Goal: Task Accomplishment & Management: Use online tool/utility

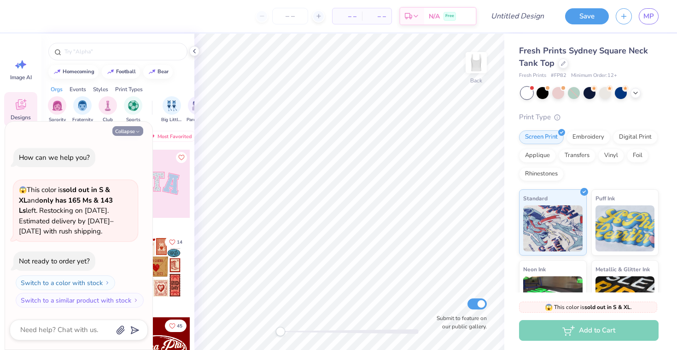
click at [120, 132] on button "Collapse" at bounding box center [127, 131] width 31 height 10
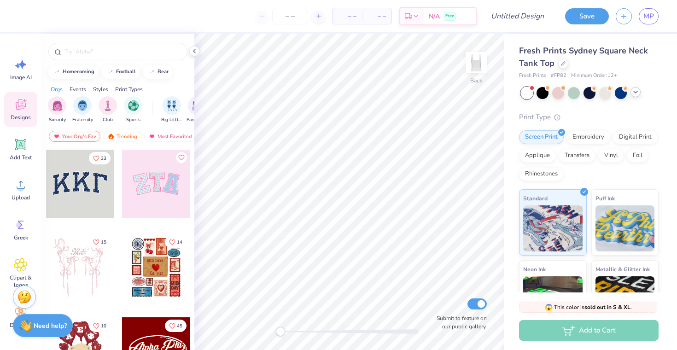
click at [637, 94] on icon at bounding box center [635, 91] width 7 height 7
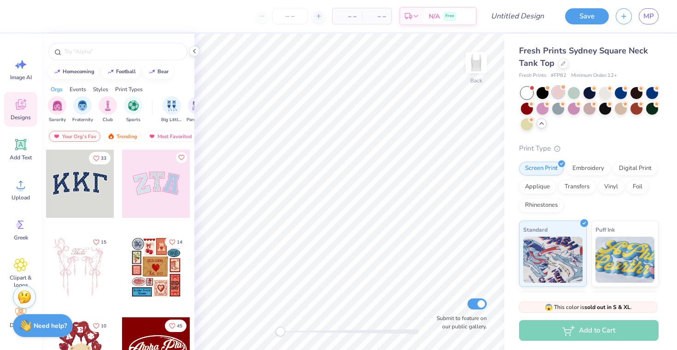
click at [557, 95] on div at bounding box center [559, 92] width 12 height 12
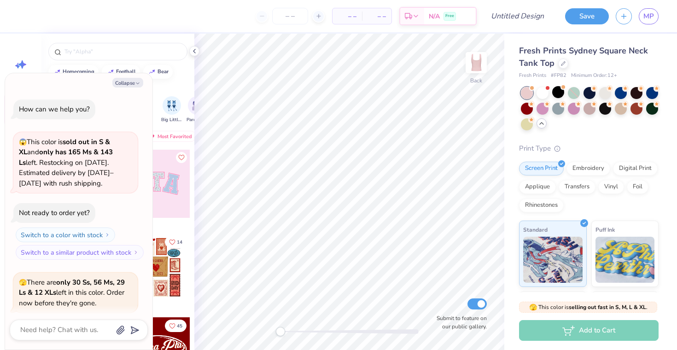
scroll to position [71, 0]
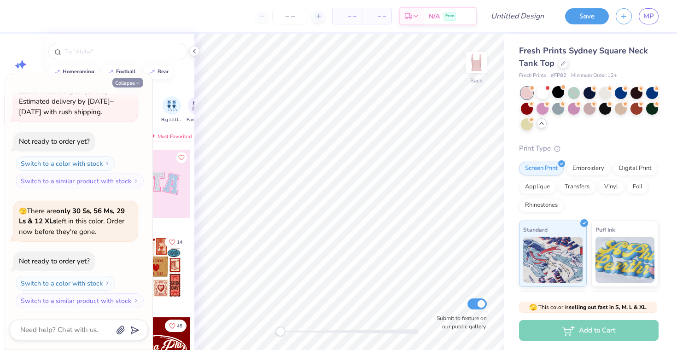
click at [127, 82] on button "Collapse" at bounding box center [127, 83] width 31 height 10
type textarea "x"
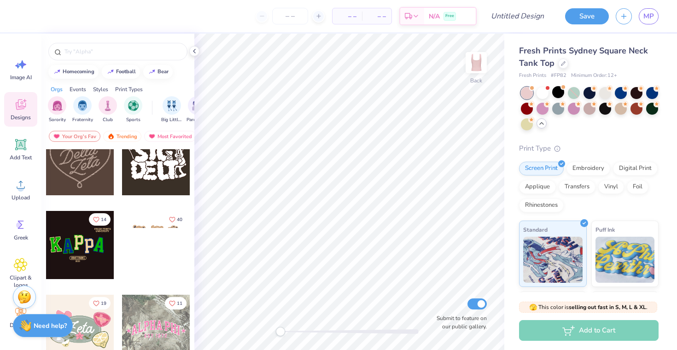
scroll to position [905, 0]
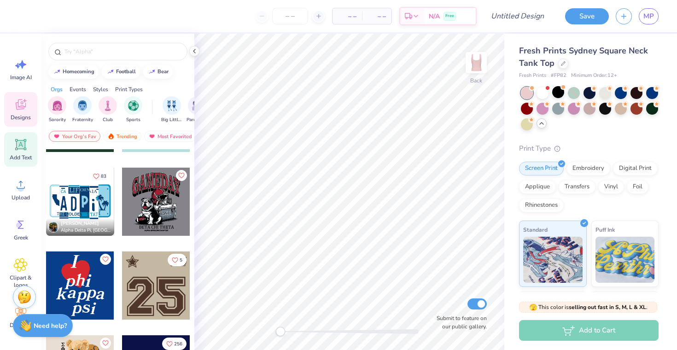
click at [18, 150] on icon at bounding box center [21, 145] width 14 height 14
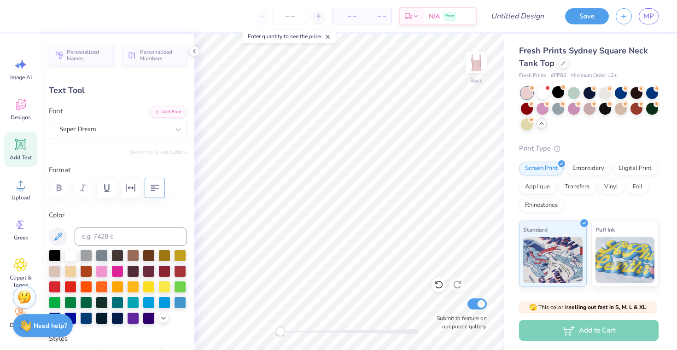
type input "4.84"
type input "1.40"
type input "2.15"
click at [105, 135] on div "Super Dream" at bounding box center [115, 129] width 112 height 14
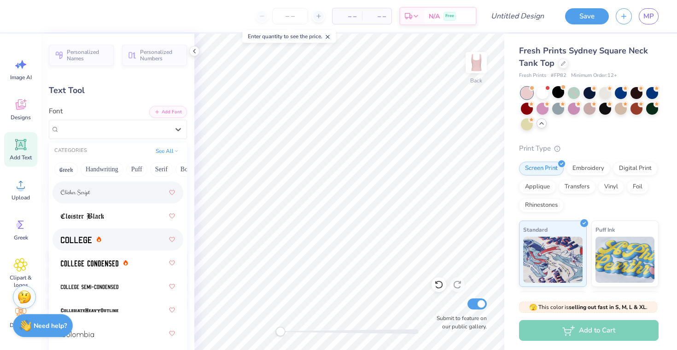
scroll to position [1658, 0]
click at [113, 237] on div at bounding box center [118, 240] width 114 height 17
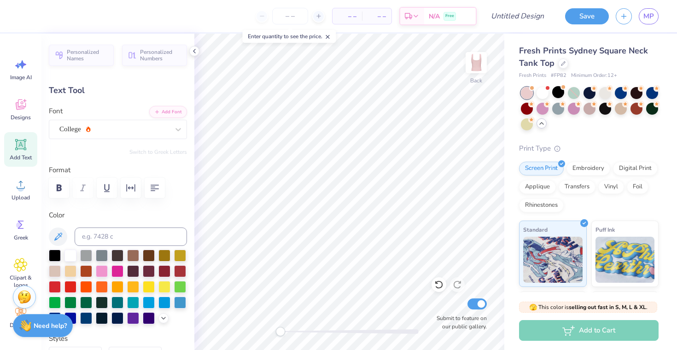
paste textarea
click at [13, 231] on div "Greek" at bounding box center [20, 229] width 33 height 35
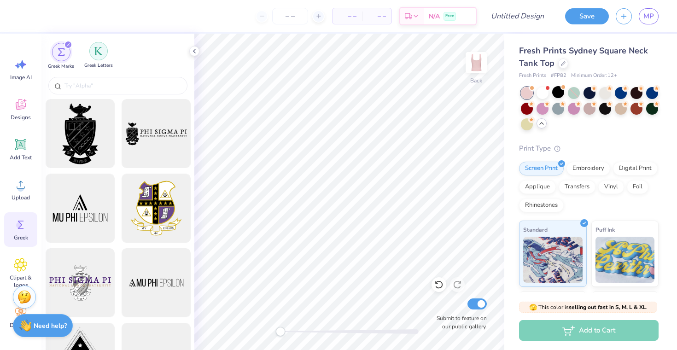
click at [99, 50] on img "filter for Greek Letters" at bounding box center [98, 51] width 9 height 9
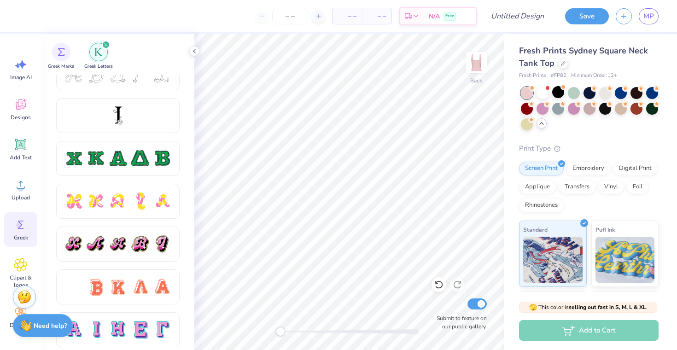
scroll to position [408, 0]
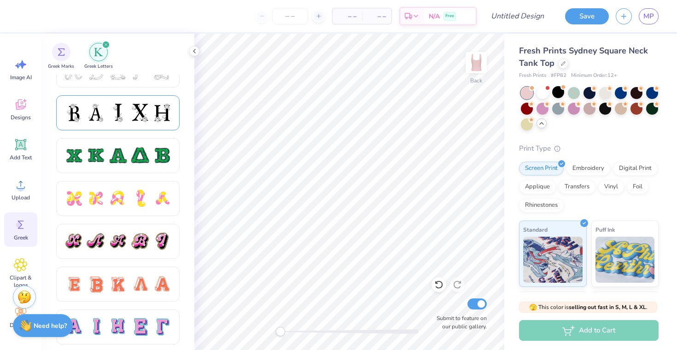
click at [146, 113] on div at bounding box center [139, 112] width 19 height 19
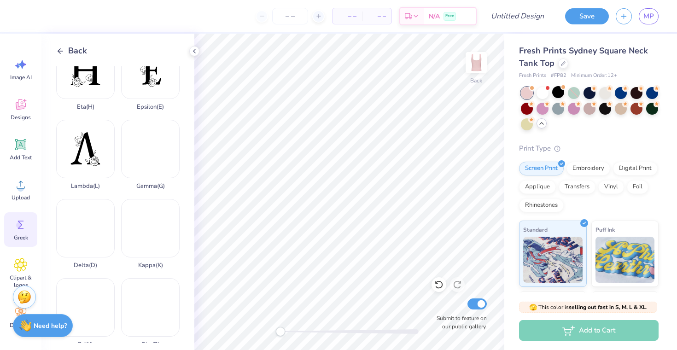
scroll to position [189, 0]
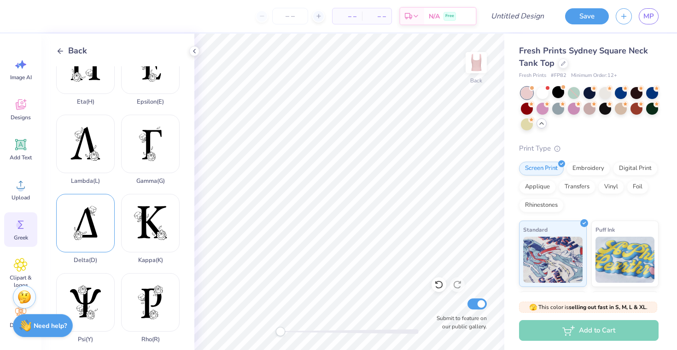
click at [80, 227] on div "Delta ( D )" at bounding box center [85, 229] width 59 height 70
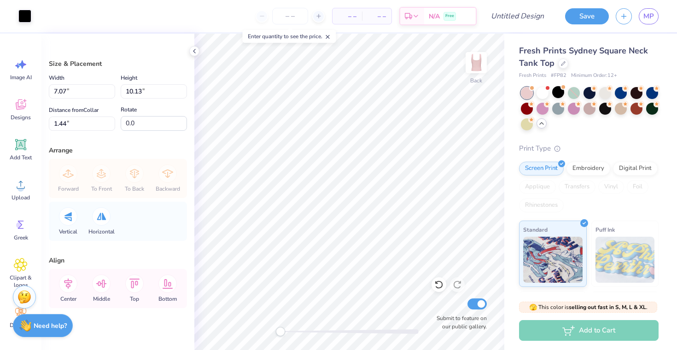
type input "2.00"
type input "2.86"
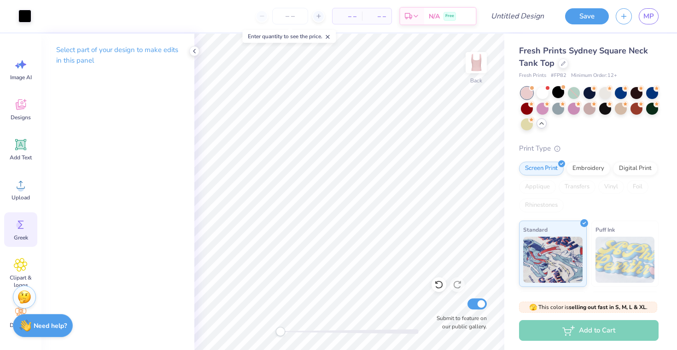
click at [23, 232] on div "Greek" at bounding box center [20, 229] width 33 height 35
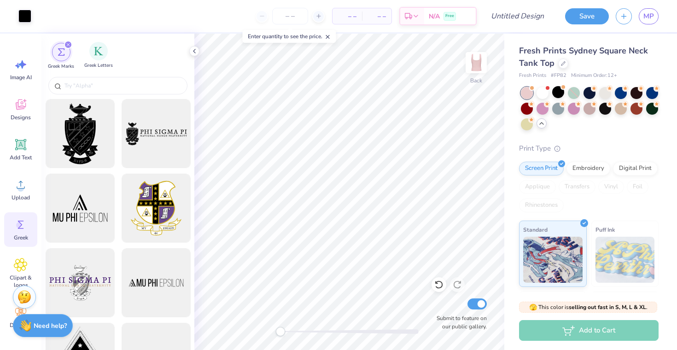
click at [97, 62] on div "Greek Letters" at bounding box center [98, 55] width 29 height 27
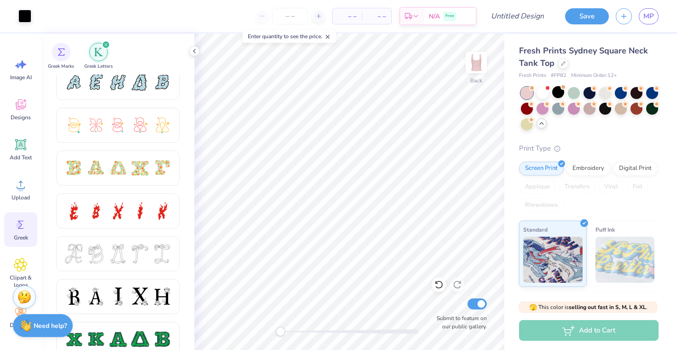
scroll to position [391, 0]
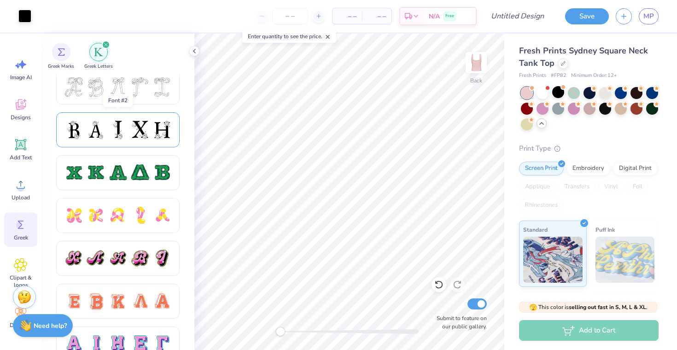
click at [132, 131] on div at bounding box center [139, 129] width 19 height 19
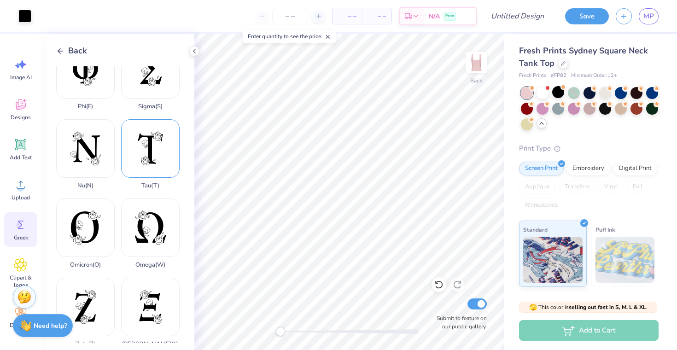
scroll to position [483, 0]
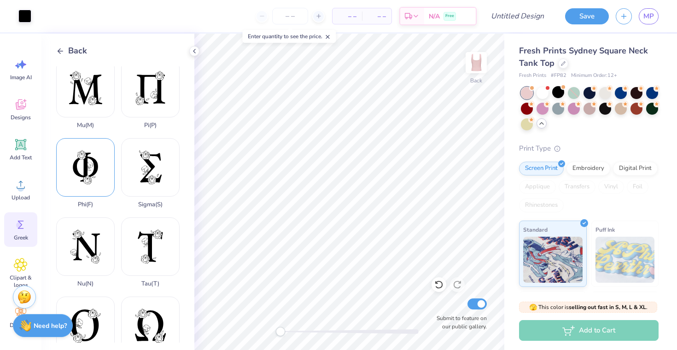
click at [88, 173] on div "Phi ( F )" at bounding box center [85, 173] width 59 height 70
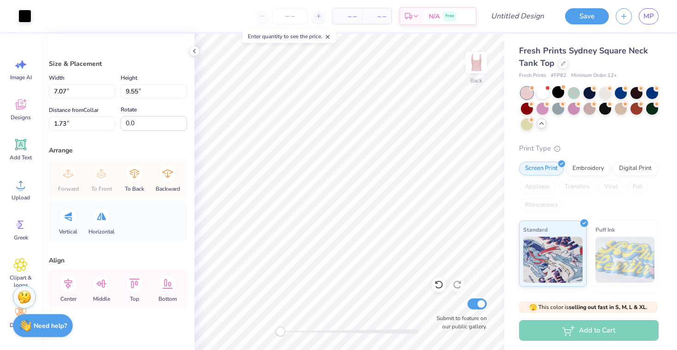
type input "3.66"
type input "4.94"
click at [19, 226] on circle at bounding box center [19, 225] width 6 height 6
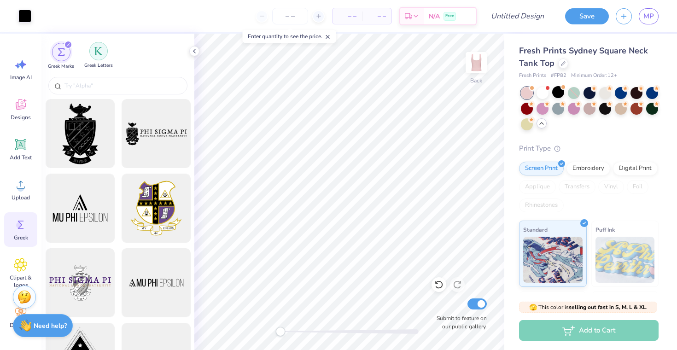
click at [97, 52] on img "filter for Greek Letters" at bounding box center [98, 51] width 9 height 9
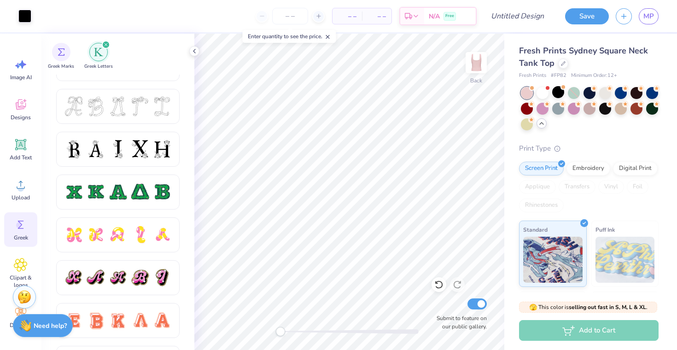
scroll to position [371, 0]
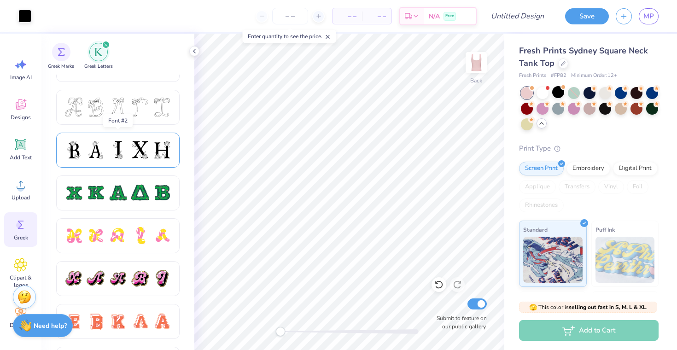
click at [153, 160] on div at bounding box center [118, 150] width 124 height 35
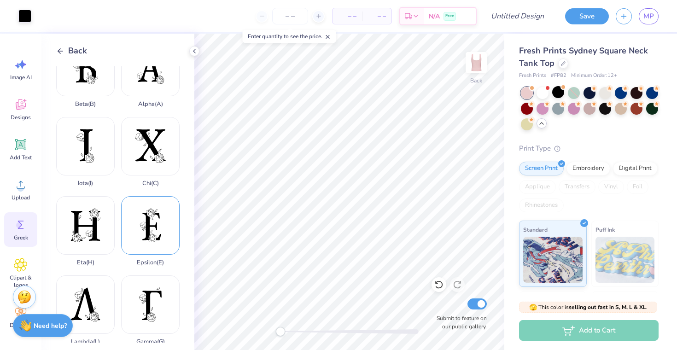
scroll to position [32, 0]
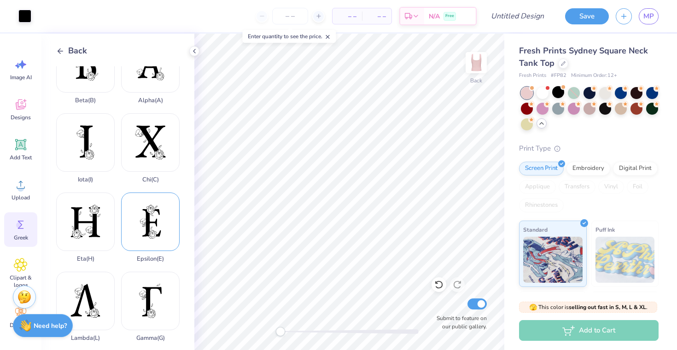
click at [149, 222] on div "Epsilon ( E )" at bounding box center [150, 228] width 59 height 70
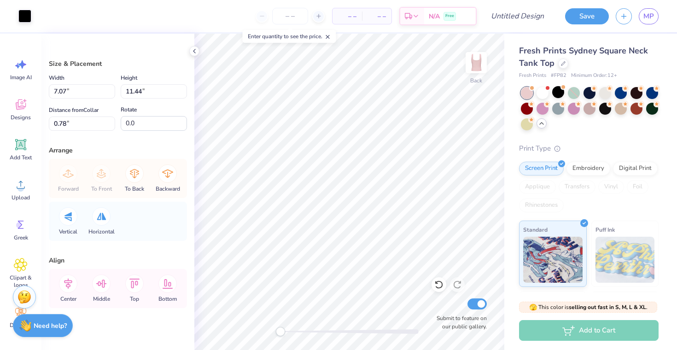
type input "2.36"
type input "3.81"
type input "3.66"
type input "4.94"
type input "0.89"
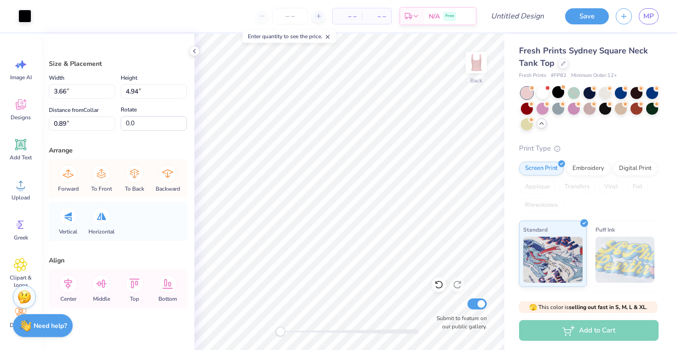
type input "2.00"
type input "2.86"
type input "1.44"
type input "1.71"
type input "2.44"
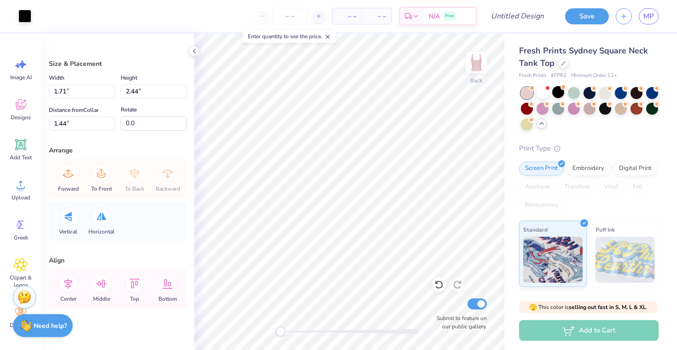
type input "2.36"
type input "3.81"
type input "0.78"
click at [82, 99] on div "Width 2.36 2.36 " Height 3.81 3.81 " Distance from Collar 0.78 0.78 " Rotate 0.0" at bounding box center [118, 101] width 138 height 59
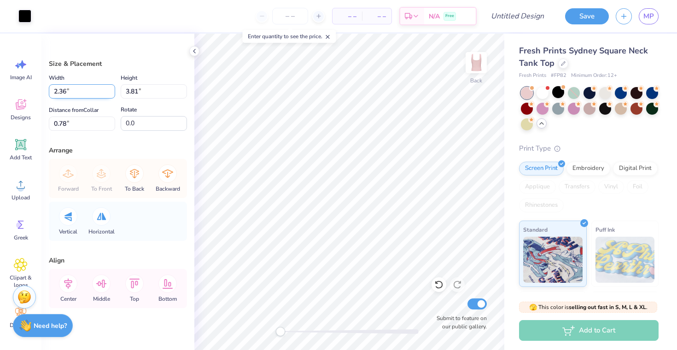
click at [59, 89] on input "2.36" at bounding box center [82, 91] width 66 height 14
type input "1.71"
click at [131, 92] on input "3.81" at bounding box center [154, 91] width 66 height 14
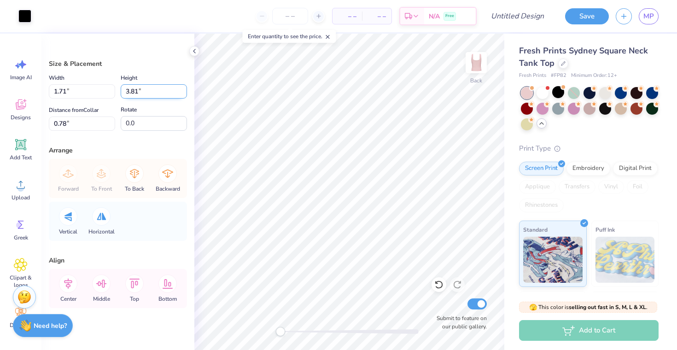
type input "2.77"
type input "1.30"
type input "2.44"
type input "1.47"
type input "2.77"
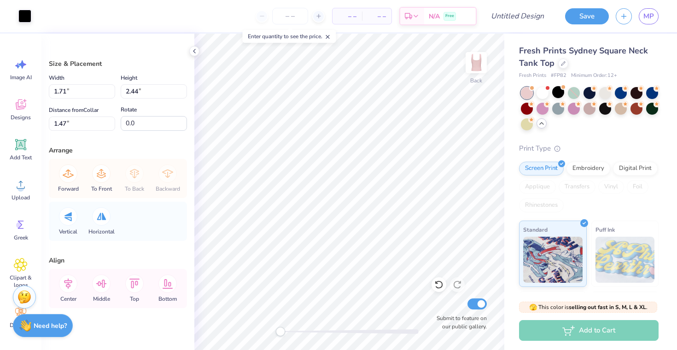
type input "1.30"
click at [138, 90] on input "2.77" at bounding box center [154, 91] width 66 height 14
type input "2.44"
type input "1.51"
type input "1.47"
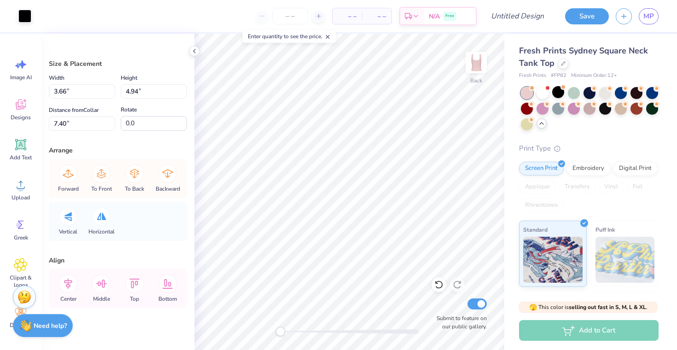
type input "3.66"
type input "4.94"
type input "7.40"
type input "1.71"
type input "2.44"
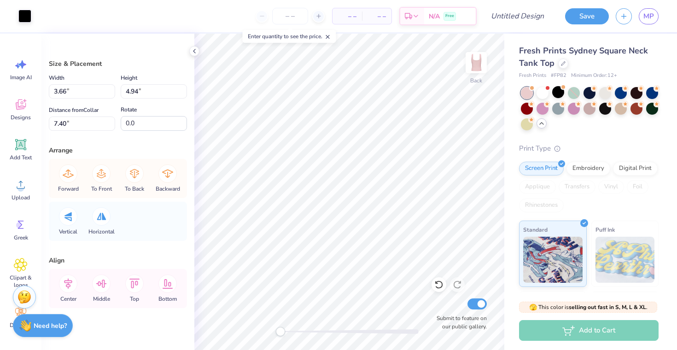
type input "1.47"
type input "1.51"
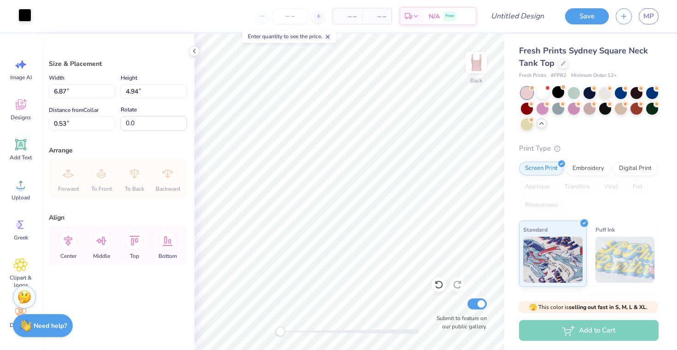
click at [27, 13] on div at bounding box center [24, 15] width 13 height 13
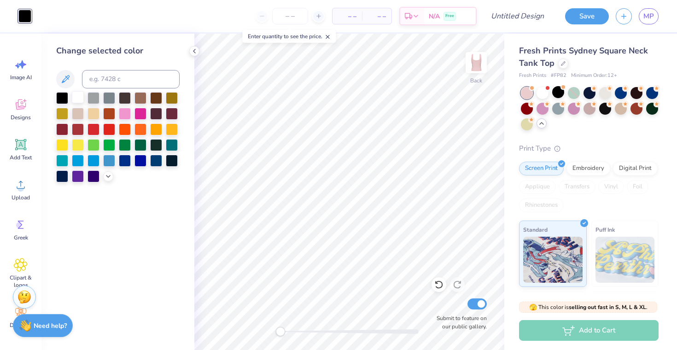
click at [80, 99] on div at bounding box center [78, 97] width 12 height 12
click at [94, 115] on div at bounding box center [94, 113] width 12 height 12
click at [65, 79] on icon at bounding box center [65, 79] width 11 height 11
click at [67, 78] on icon at bounding box center [66, 79] width 8 height 8
click at [69, 77] on icon at bounding box center [66, 79] width 8 height 8
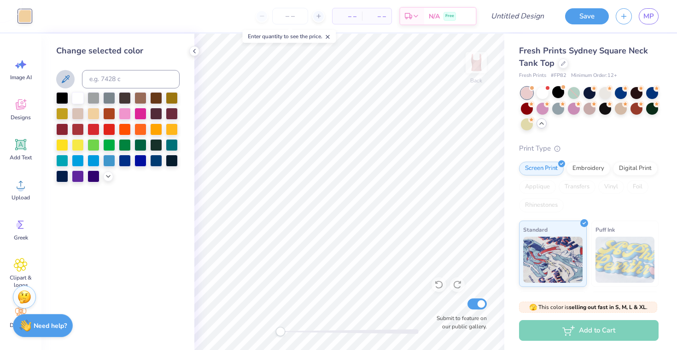
click at [69, 77] on icon at bounding box center [66, 79] width 8 height 8
click at [108, 175] on icon at bounding box center [108, 175] width 7 height 7
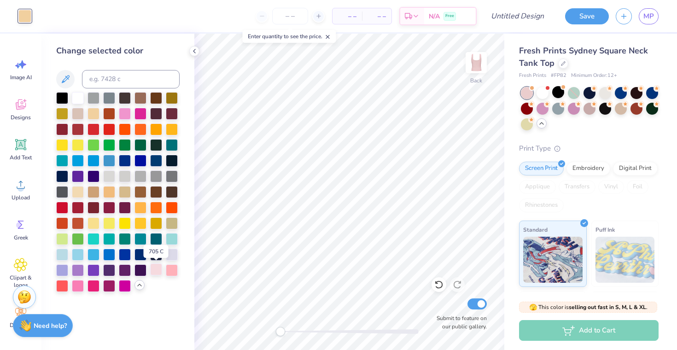
click at [160, 275] on div at bounding box center [156, 270] width 12 height 12
click at [169, 253] on div at bounding box center [172, 254] width 12 height 12
click at [176, 272] on div at bounding box center [172, 270] width 12 height 12
click at [124, 178] on div at bounding box center [125, 176] width 12 height 12
click at [110, 174] on div at bounding box center [109, 176] width 12 height 12
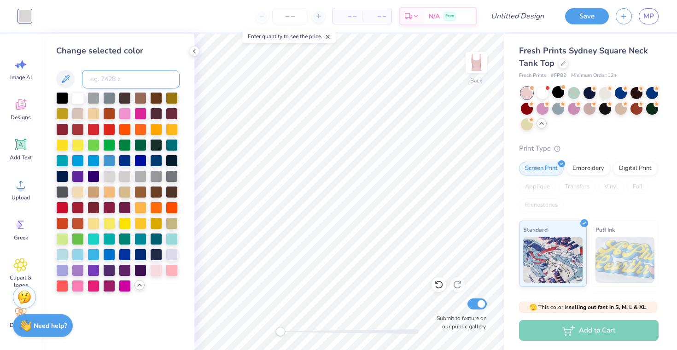
click at [115, 77] on input at bounding box center [131, 79] width 98 height 18
type input "8"
click at [77, 100] on div at bounding box center [78, 97] width 12 height 12
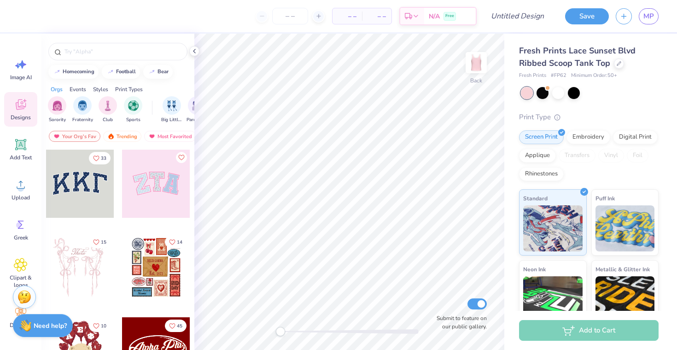
click at [96, 268] on div at bounding box center [80, 268] width 68 height 68
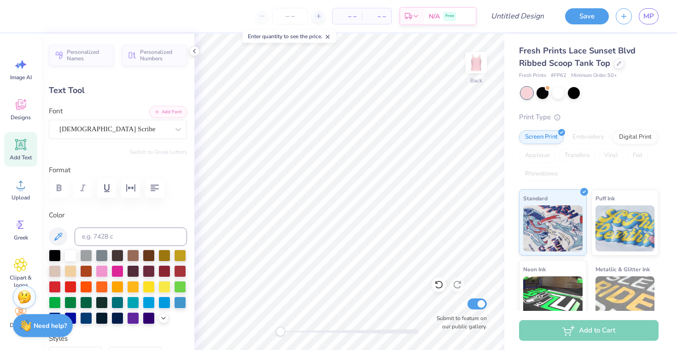
type textarea "Dphie"
type input "2.67"
type input "1.27"
click at [66, 259] on div at bounding box center [71, 255] width 12 height 12
click at [82, 273] on div at bounding box center [86, 271] width 12 height 12
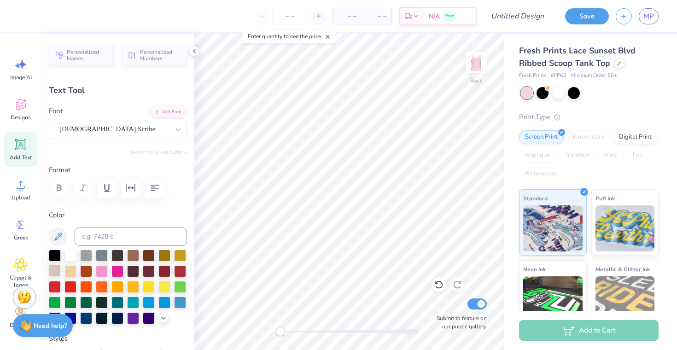
click at [52, 272] on div at bounding box center [55, 271] width 12 height 12
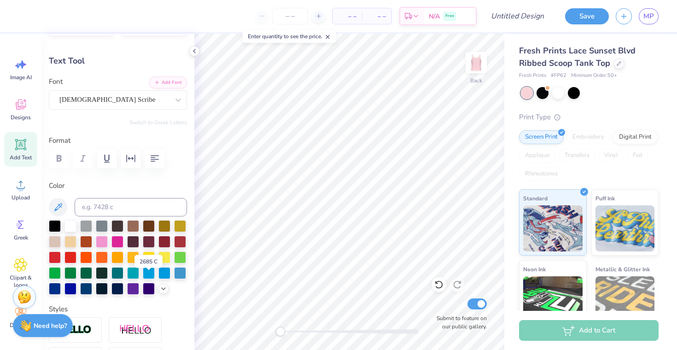
scroll to position [13, 0]
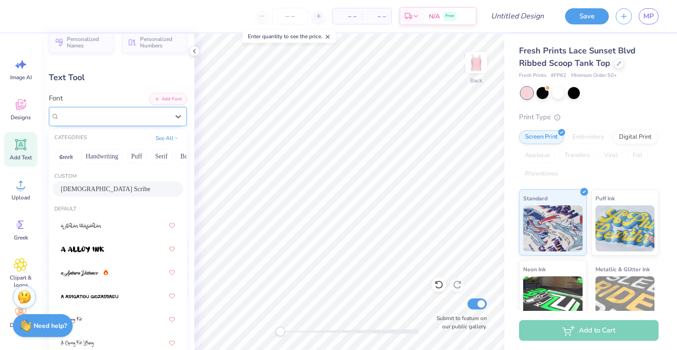
click at [107, 119] on div "American Scribe" at bounding box center [115, 116] width 112 height 14
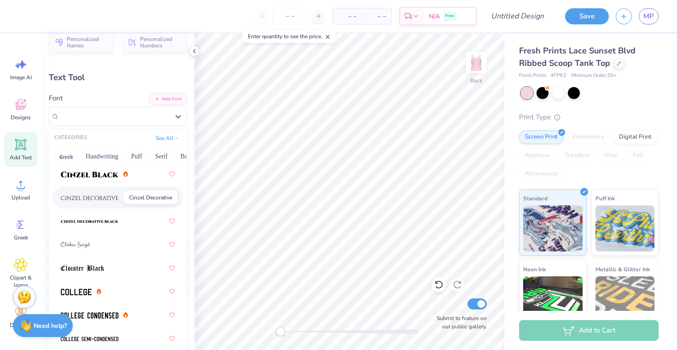
scroll to position [1626, 0]
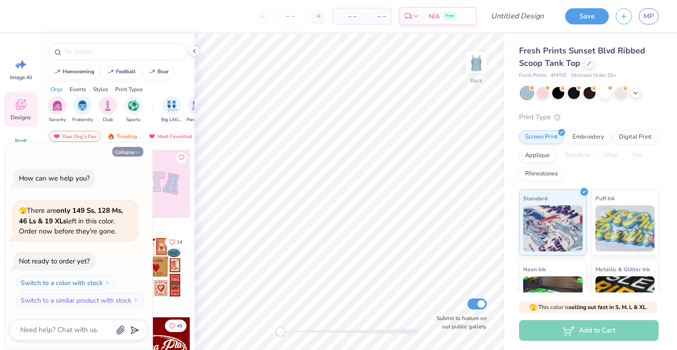
click at [120, 153] on button "Collapse" at bounding box center [127, 152] width 31 height 10
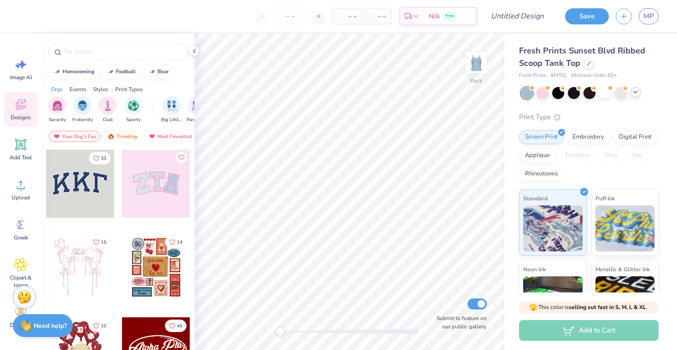
click at [639, 91] on icon at bounding box center [635, 91] width 7 height 7
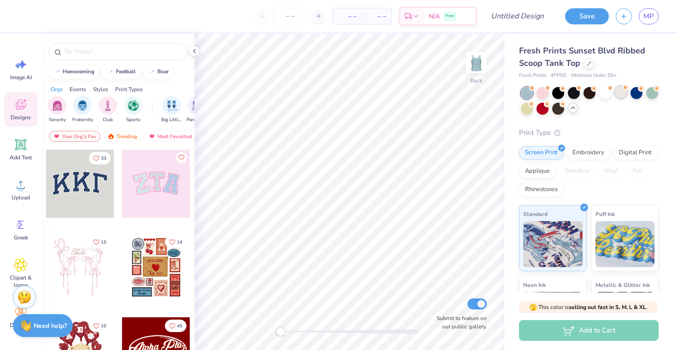
click at [625, 92] on div at bounding box center [621, 92] width 12 height 12
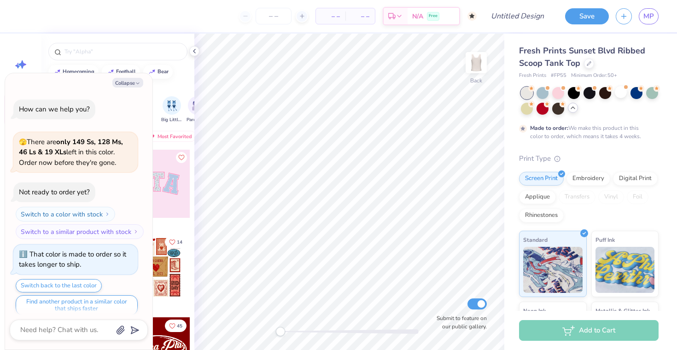
scroll to position [7, 0]
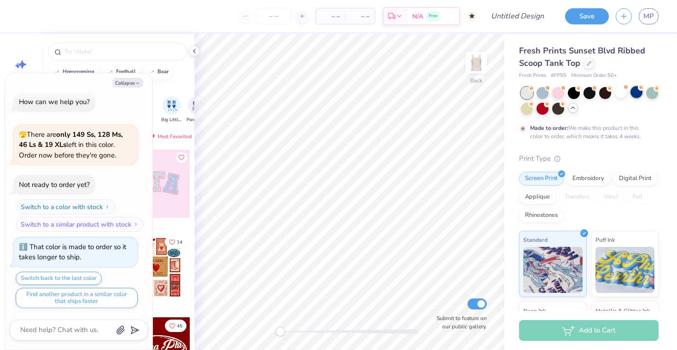
click at [634, 97] on div at bounding box center [637, 92] width 12 height 12
click at [561, 102] on circle at bounding box center [563, 103] width 6 height 6
click at [542, 109] on div at bounding box center [543, 108] width 12 height 12
click at [538, 95] on div at bounding box center [543, 92] width 12 height 12
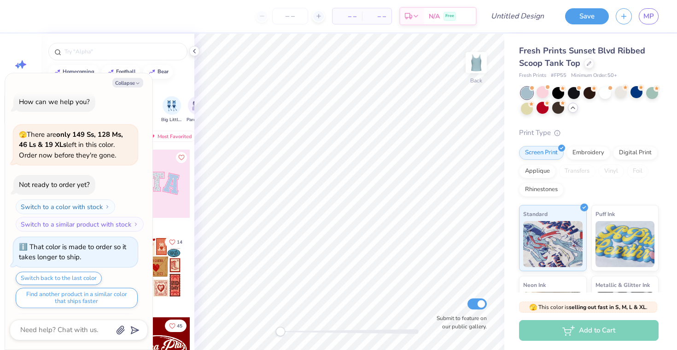
scroll to position [173, 0]
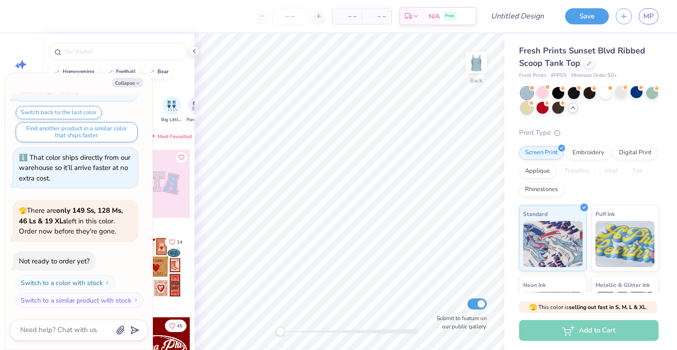
click at [531, 113] on div at bounding box center [527, 108] width 12 height 12
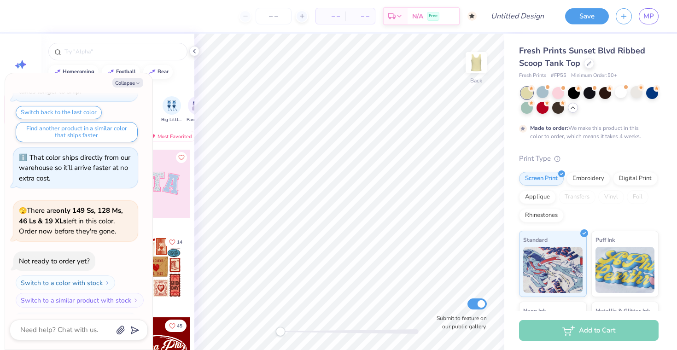
scroll to position [250, 0]
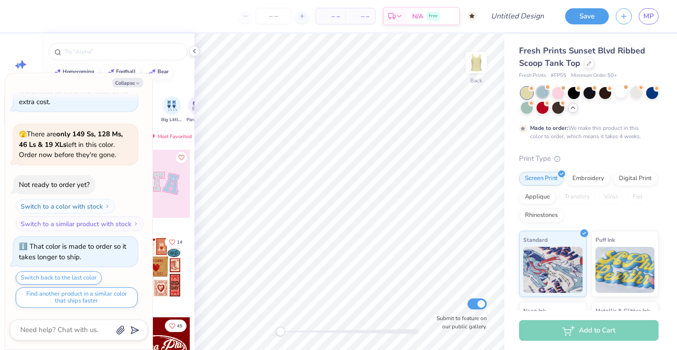
click at [539, 98] on div at bounding box center [543, 92] width 12 height 12
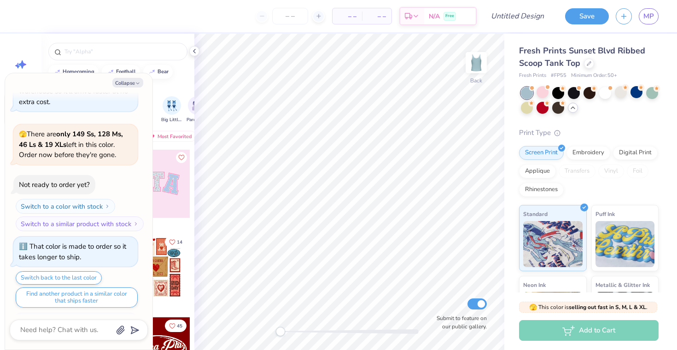
scroll to position [415, 0]
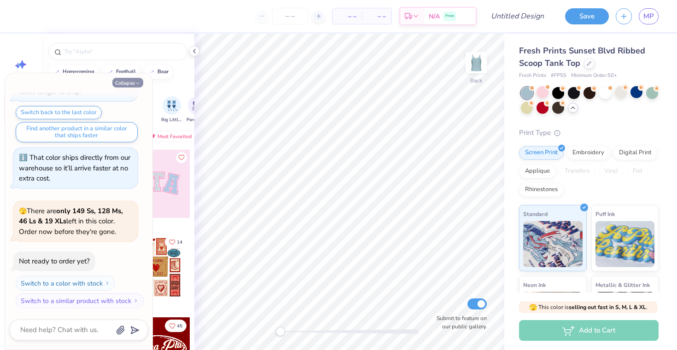
click at [135, 82] on icon "button" at bounding box center [138, 84] width 6 height 6
type textarea "x"
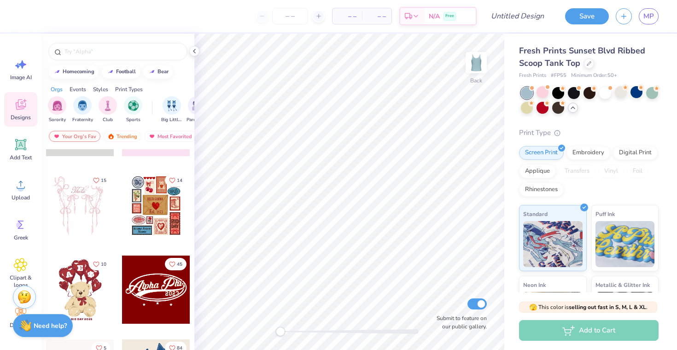
scroll to position [59, 0]
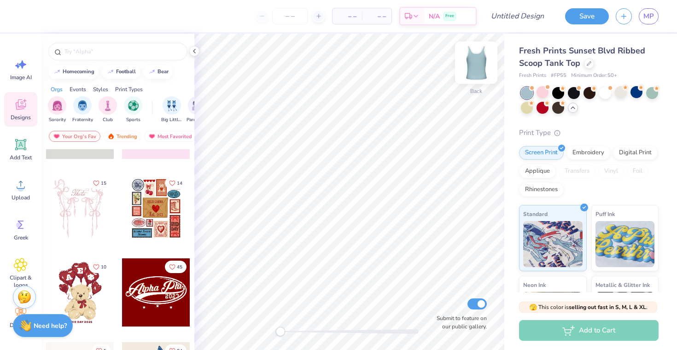
click at [478, 66] on img at bounding box center [476, 62] width 37 height 37
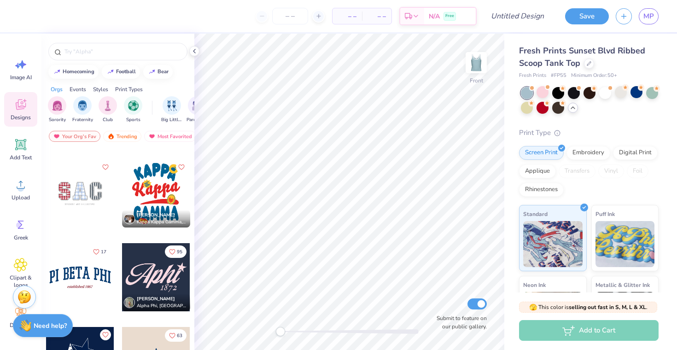
scroll to position [1164, 0]
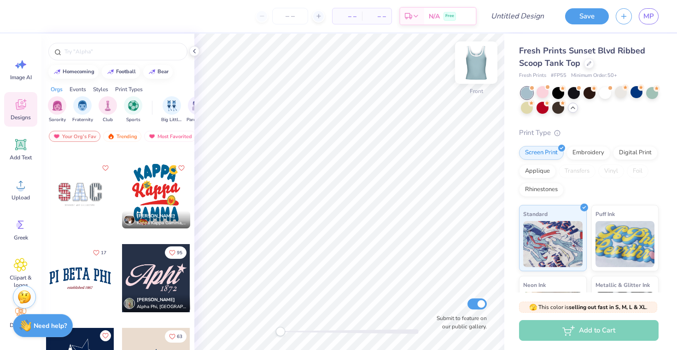
click at [478, 63] on img at bounding box center [476, 62] width 37 height 37
click at [87, 281] on div at bounding box center [80, 278] width 68 height 68
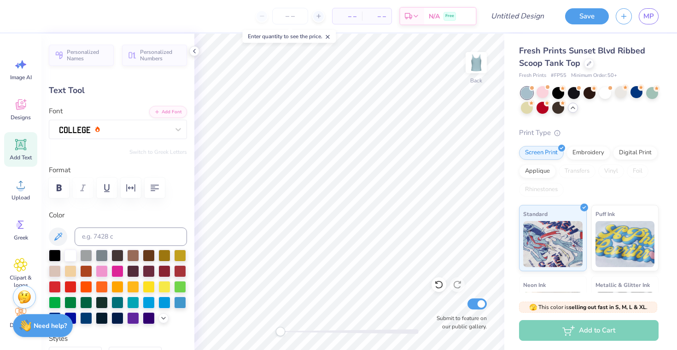
scroll to position [0, 0]
type textarea "S"
type textarea "delta phi epsilon"
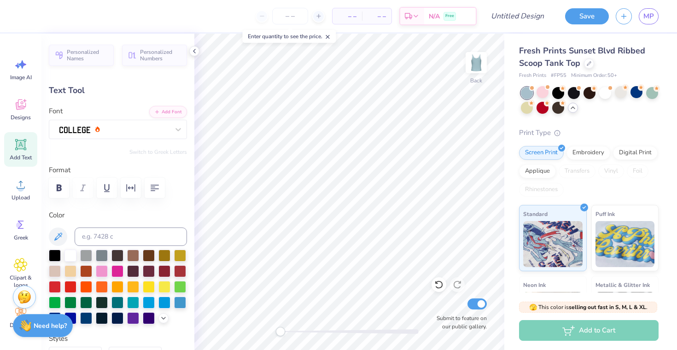
type input "2.91"
type input "0.33"
type input "6.78"
type textarea "established 1917"
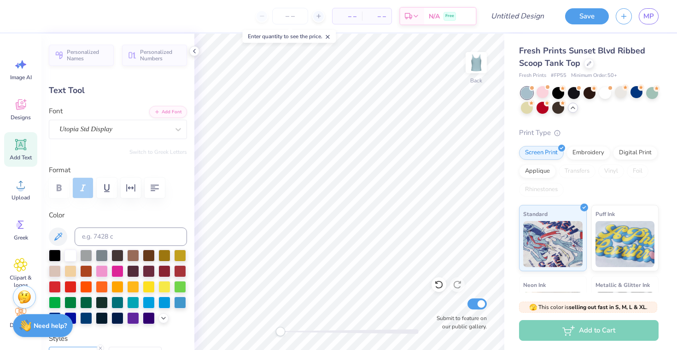
scroll to position [0, 2]
type input "8.67"
type input "1.10"
type input "4.98"
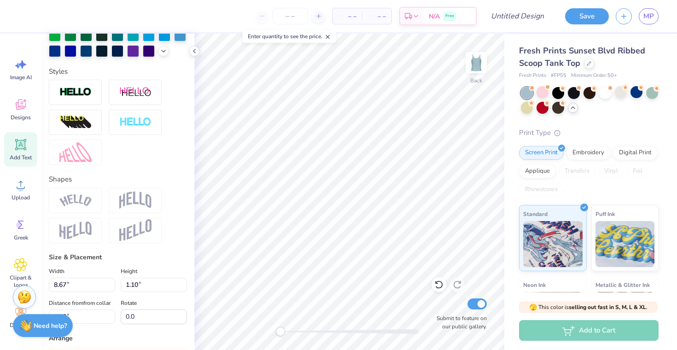
scroll to position [281, 0]
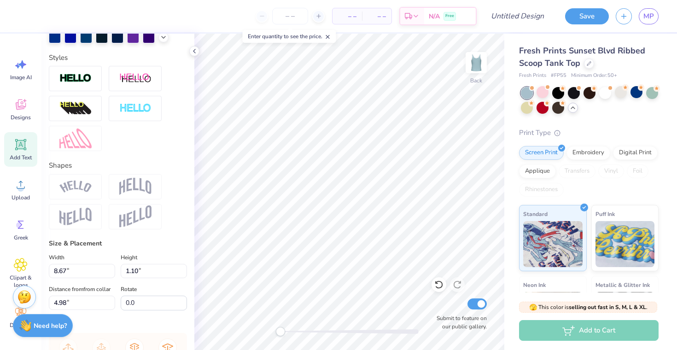
click at [79, 190] on img at bounding box center [75, 187] width 32 height 12
click at [74, 188] on img at bounding box center [75, 187] width 32 height 12
click at [88, 187] on img at bounding box center [75, 187] width 32 height 12
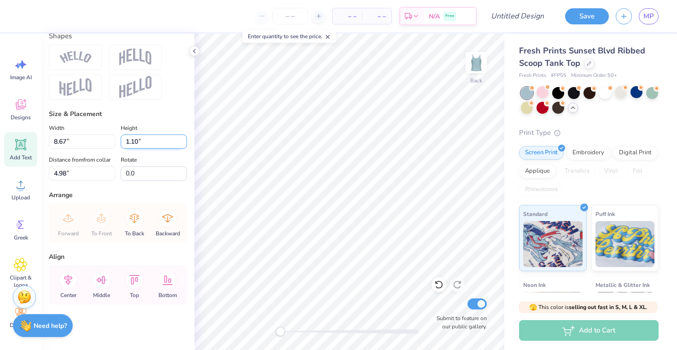
scroll to position [409, 0]
type input "2.91"
type input "0.33"
type input "6.79"
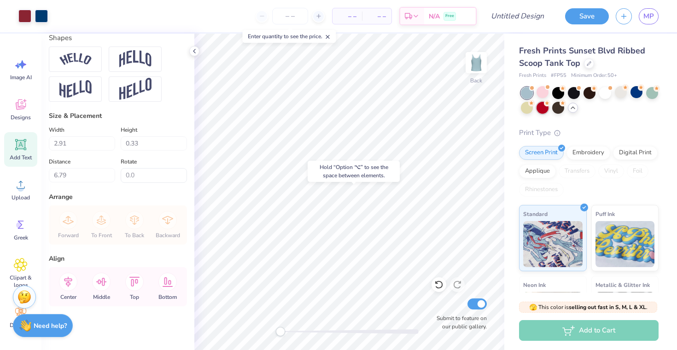
click at [546, 106] on div at bounding box center [543, 108] width 12 height 12
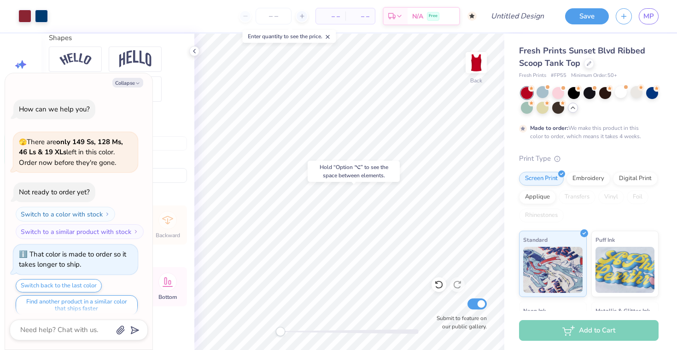
scroll to position [492, 0]
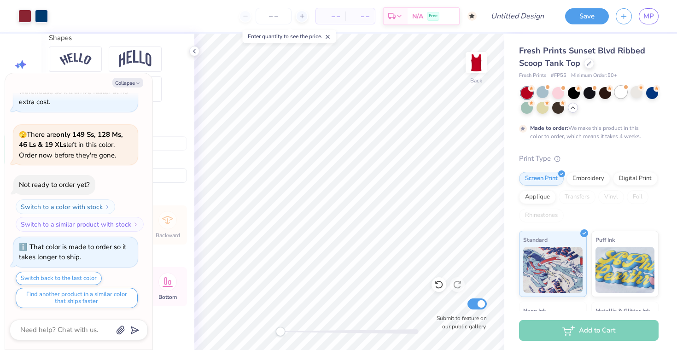
click at [626, 94] on div at bounding box center [621, 92] width 12 height 12
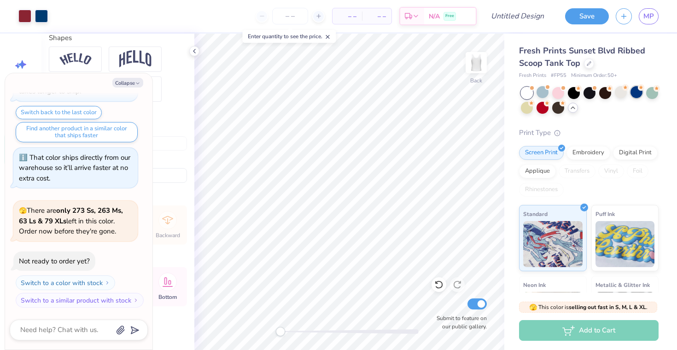
click at [633, 94] on div at bounding box center [637, 92] width 12 height 12
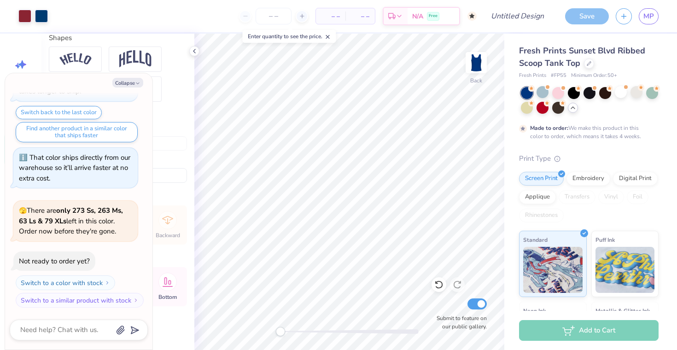
scroll to position [734, 0]
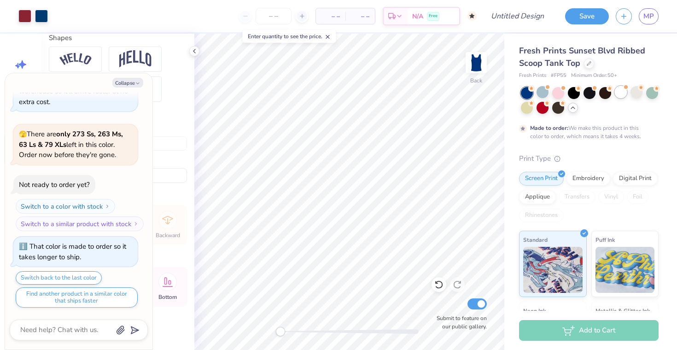
click at [622, 95] on div at bounding box center [621, 92] width 12 height 12
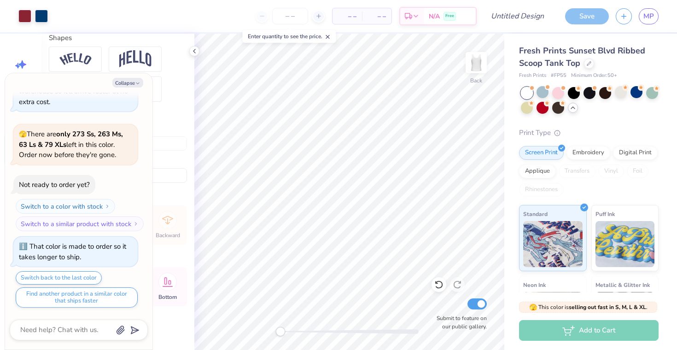
scroll to position [900, 0]
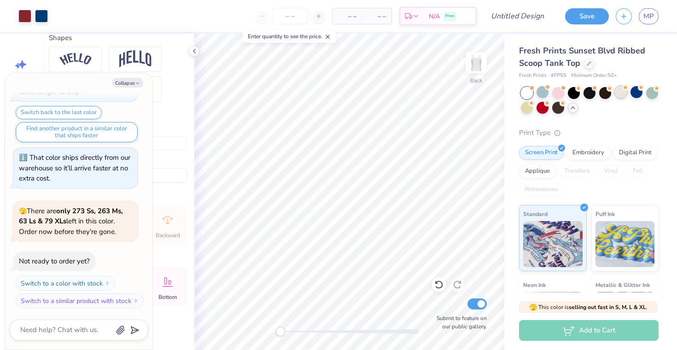
click at [626, 95] on div at bounding box center [621, 92] width 12 height 12
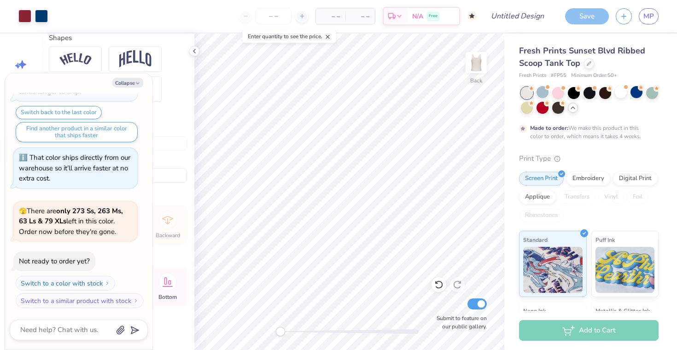
scroll to position [976, 0]
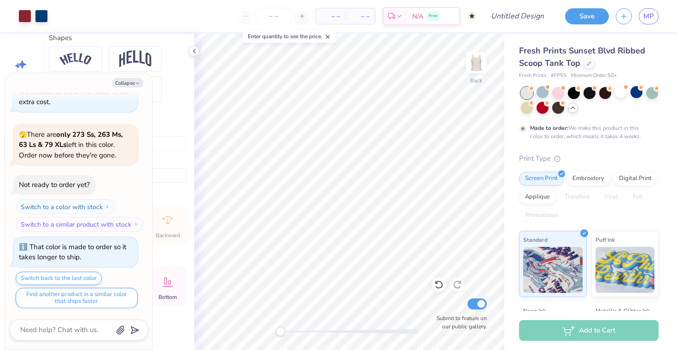
type textarea "x"
type input "8.67"
type input "1.10"
type input "1.78"
click at [122, 80] on button "Collapse" at bounding box center [127, 83] width 31 height 10
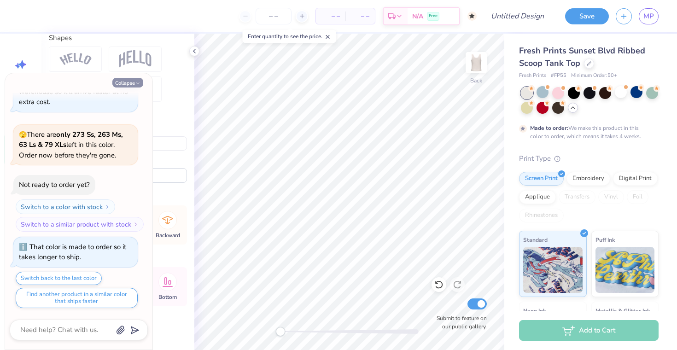
type textarea "x"
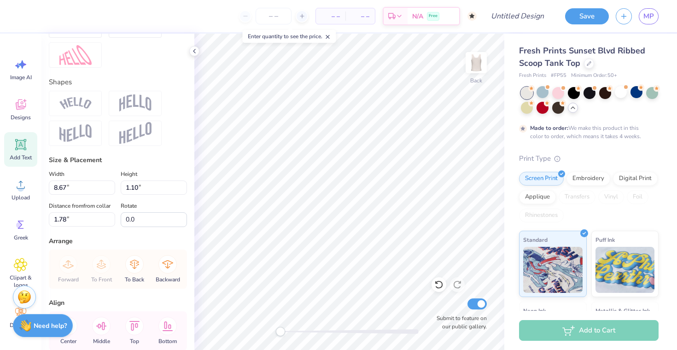
scroll to position [365, 0]
click at [130, 109] on img at bounding box center [135, 103] width 32 height 18
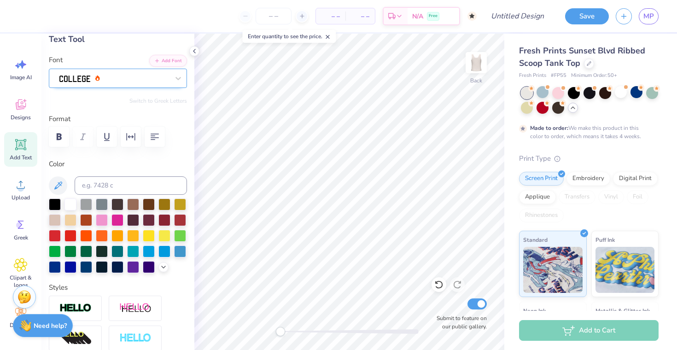
scroll to position [0, 0]
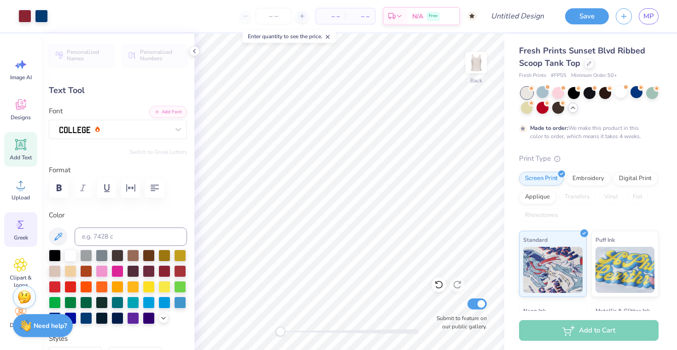
click at [20, 230] on icon at bounding box center [21, 225] width 14 height 14
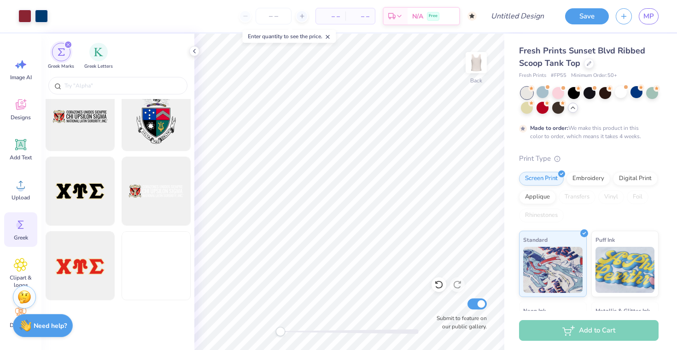
scroll to position [804, 0]
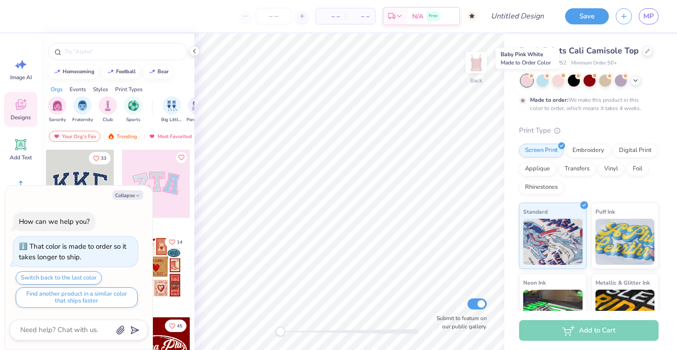
click at [524, 78] on div at bounding box center [527, 81] width 12 height 12
click at [142, 193] on button "Collapse" at bounding box center [127, 195] width 31 height 10
type textarea "x"
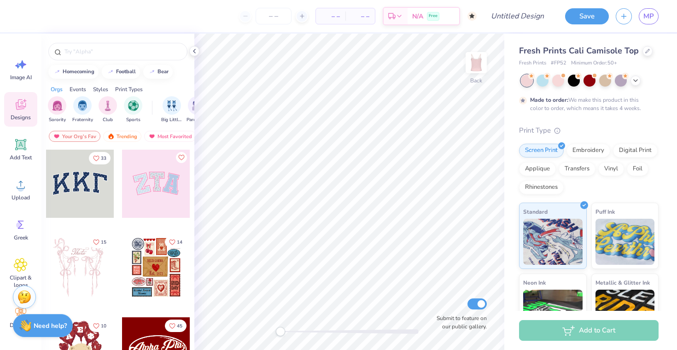
click at [558, 63] on span "# FP52" at bounding box center [559, 63] width 16 height 8
copy span "# FP52"
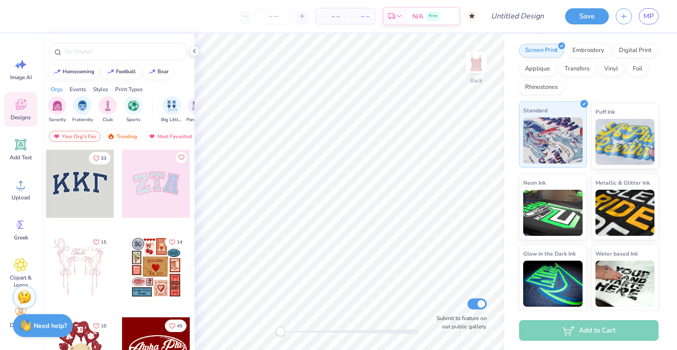
scroll to position [98, 0]
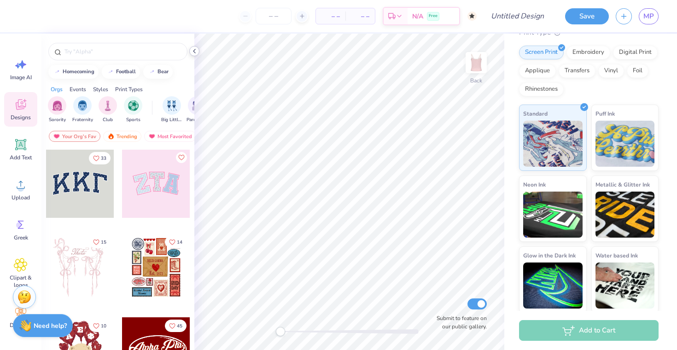
click at [191, 49] on icon at bounding box center [194, 50] width 7 height 7
